Goal: Task Accomplishment & Management: Manage account settings

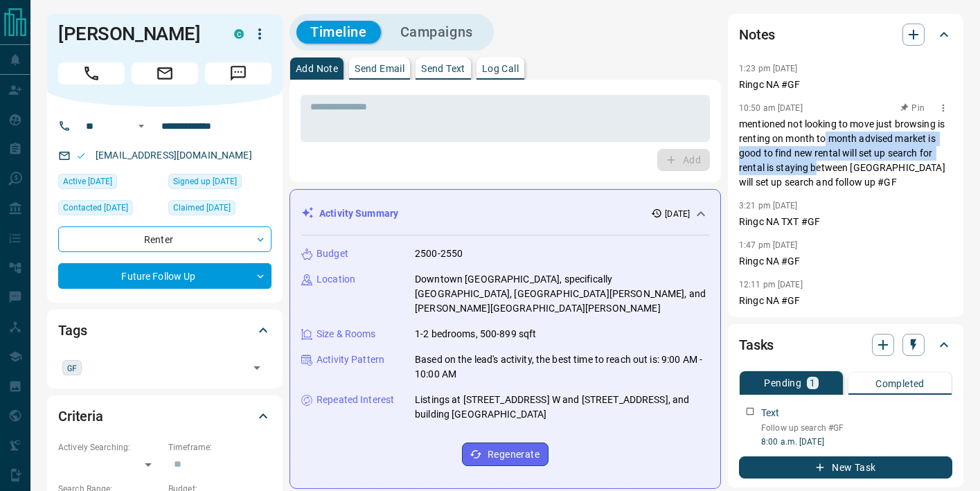
drag, startPoint x: 824, startPoint y: 140, endPoint x: 819, endPoint y: 164, distance: 24.9
click at [819, 164] on p "mentioned not looking to move just browsing is renting on month to month advise…" at bounding box center [845, 153] width 213 height 73
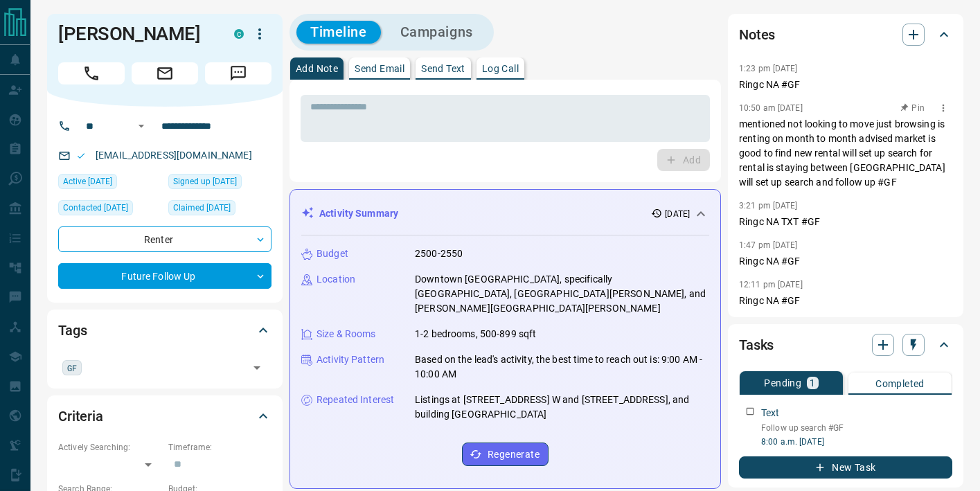
click at [803, 185] on p "mentioned not looking to move just browsing is renting on month to month advise…" at bounding box center [845, 153] width 213 height 73
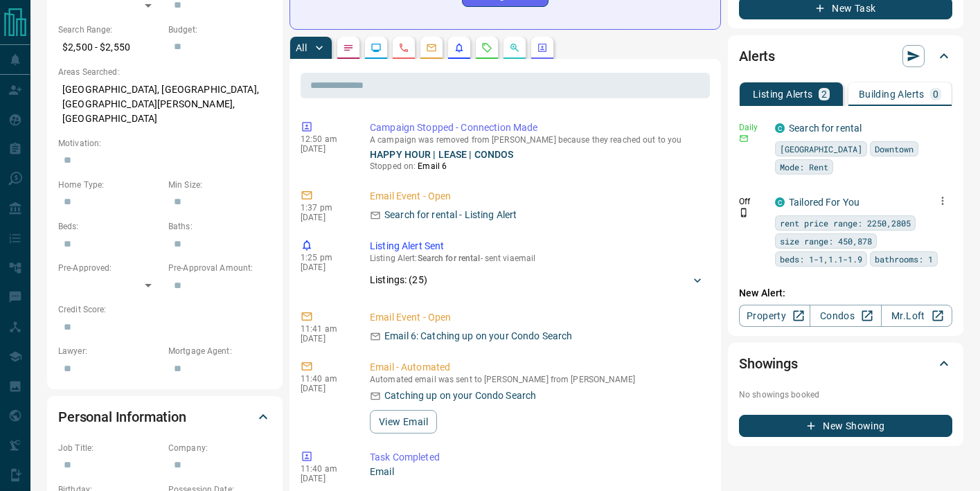
scroll to position [460, 0]
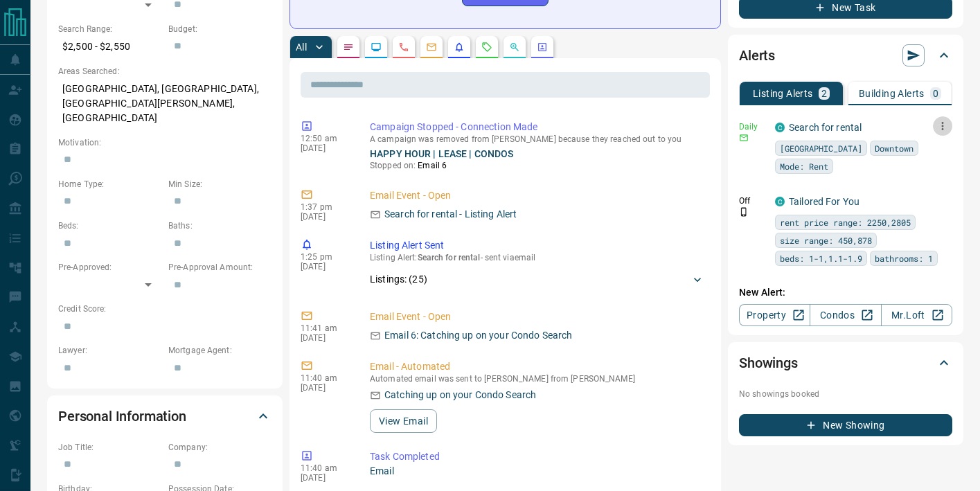
click at [945, 129] on icon "button" at bounding box center [942, 126] width 12 height 12
click at [933, 149] on li "Send" at bounding box center [921, 152] width 61 height 22
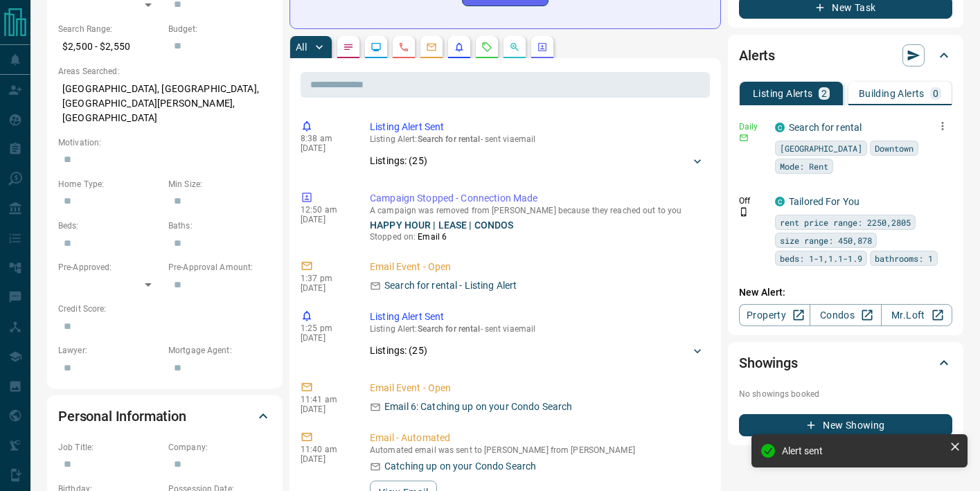
click at [937, 130] on icon "button" at bounding box center [942, 126] width 12 height 12
click at [925, 172] on link "Edit" at bounding box center [917, 174] width 30 height 13
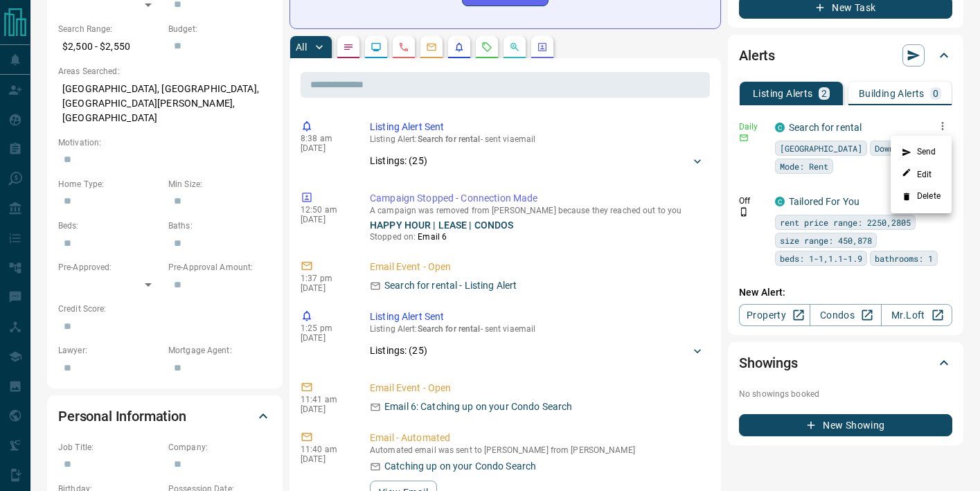
click at [607, 195] on div at bounding box center [490, 245] width 980 height 491
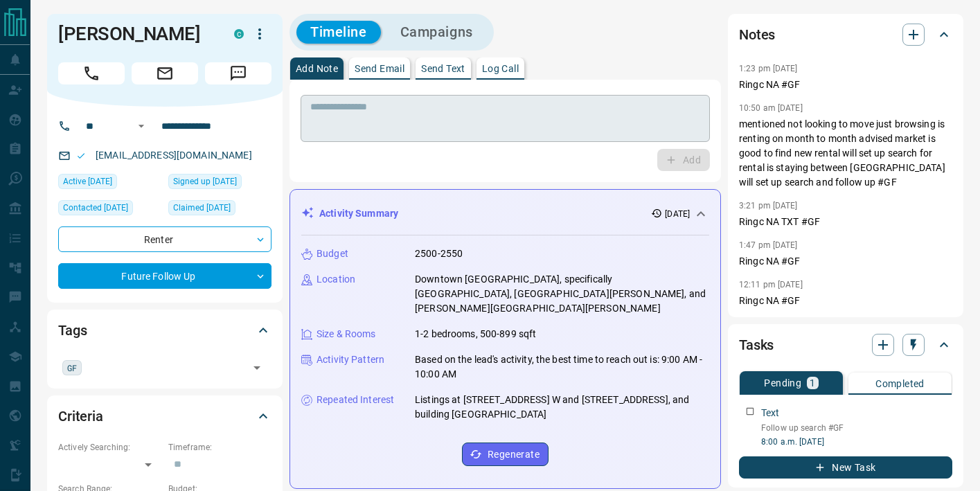
click at [386, 119] on textarea at bounding box center [505, 118] width 390 height 35
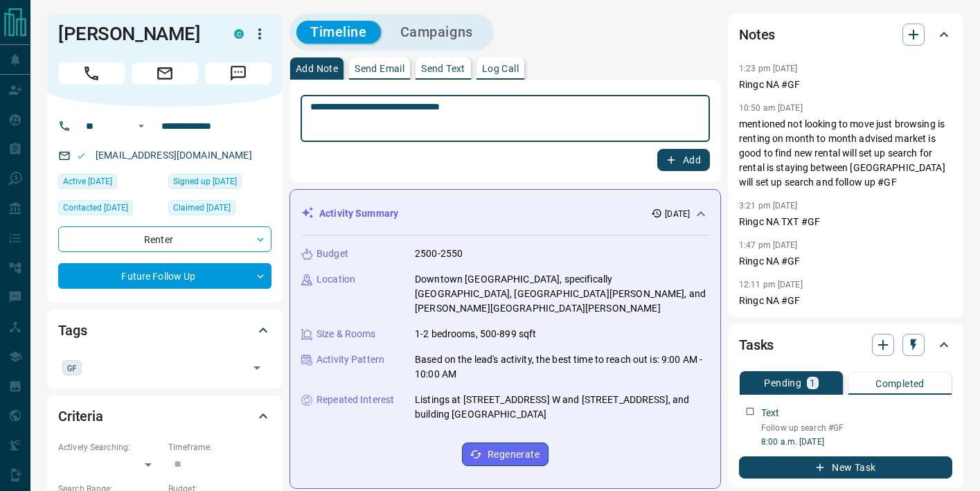
type textarea "**********"
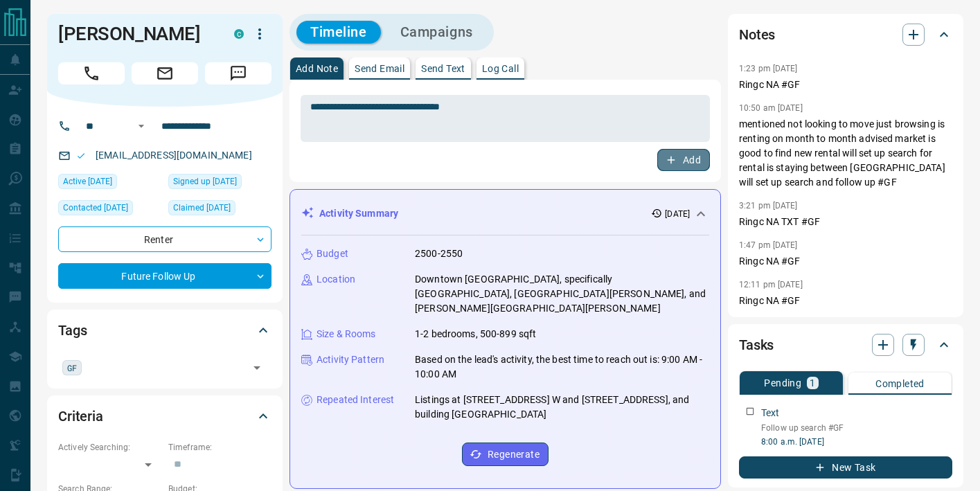
drag, startPoint x: 684, startPoint y: 161, endPoint x: 373, endPoint y: 231, distance: 318.0
click at [675, 161] on button "Add" at bounding box center [683, 160] width 53 height 22
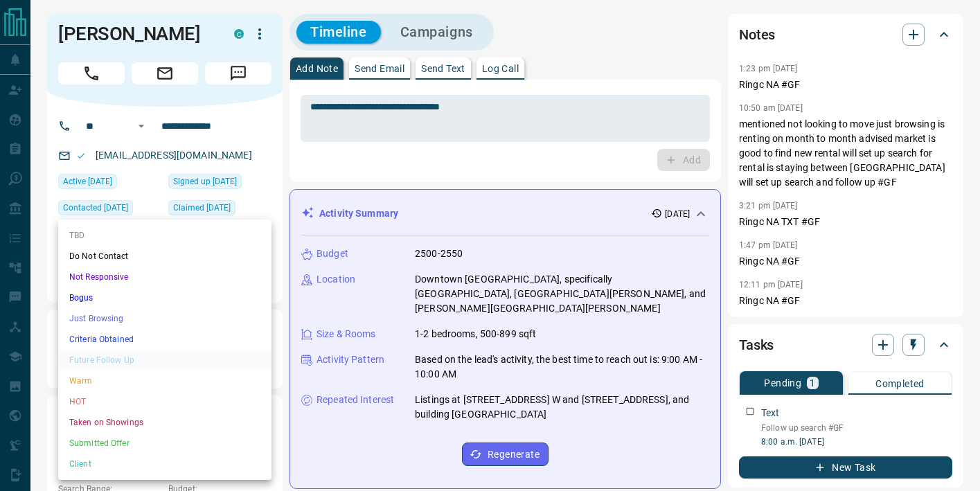
click at [145, 339] on li "Criteria Obtained" at bounding box center [164, 339] width 213 height 21
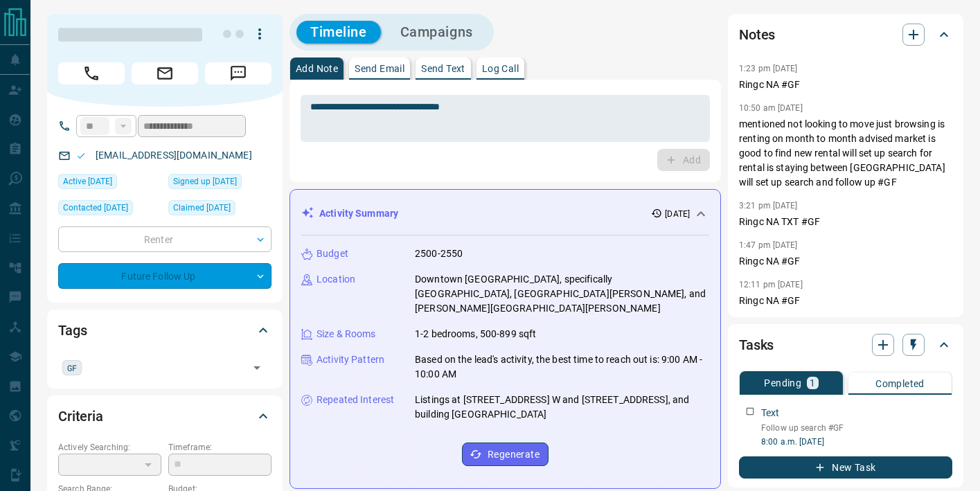
type input "*"
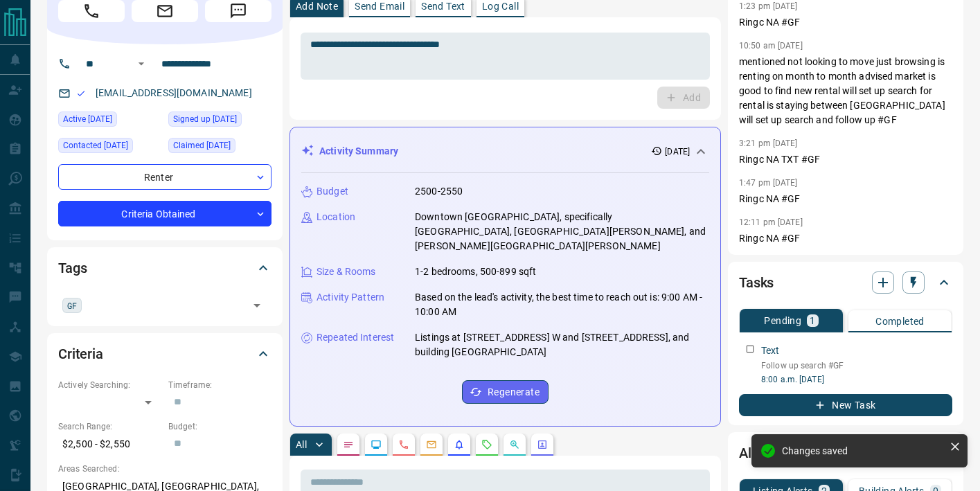
scroll to position [73, 0]
